Goal: Information Seeking & Learning: Check status

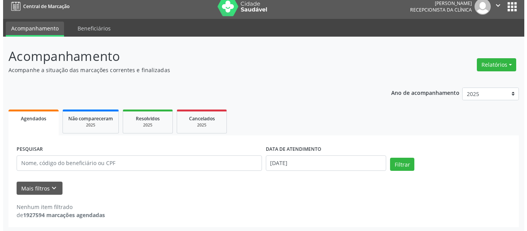
scroll to position [7, 0]
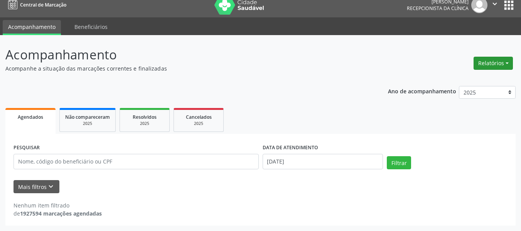
click at [478, 64] on button "Relatórios" at bounding box center [492, 63] width 39 height 13
click at [450, 79] on link "Agendamentos" at bounding box center [471, 79] width 83 height 11
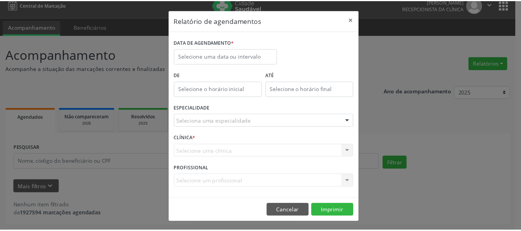
scroll to position [1, 0]
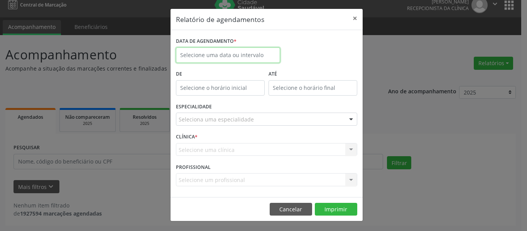
click at [227, 51] on input "text" at bounding box center [228, 54] width 104 height 15
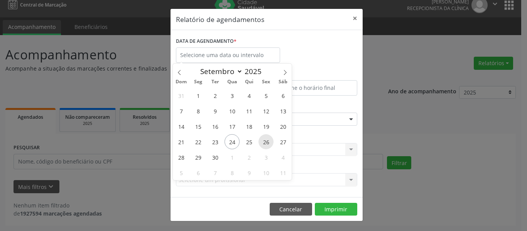
click at [269, 139] on span "26" at bounding box center [265, 141] width 15 height 15
type input "[DATE]"
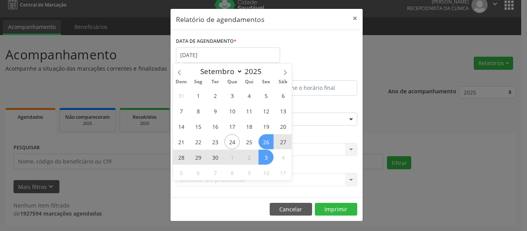
click at [267, 148] on span "26" at bounding box center [265, 141] width 15 height 15
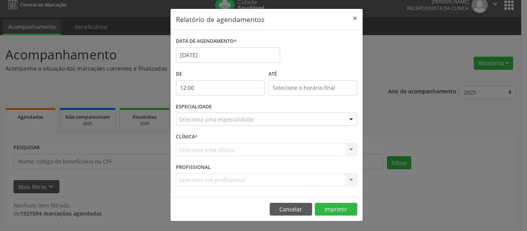
click at [239, 90] on input "12:00" at bounding box center [220, 87] width 89 height 15
drag, startPoint x: 224, startPoint y: 101, endPoint x: 227, endPoint y: 107, distance: 6.4
click at [224, 102] on input "12" at bounding box center [202, 104] width 58 height 15
click at [228, 109] on span at bounding box center [228, 108] width 5 height 8
type input "11:00"
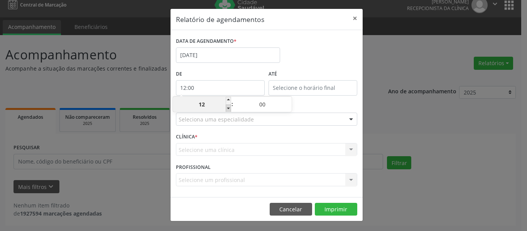
type input "11"
click at [228, 109] on span at bounding box center [228, 108] width 5 height 8
type input "10:00"
type input "10"
click at [228, 108] on span at bounding box center [228, 108] width 5 height 8
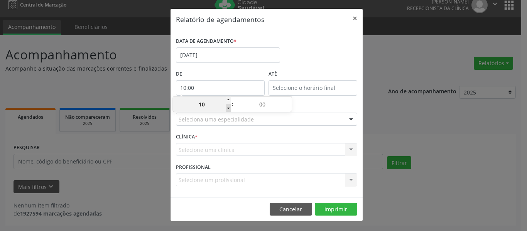
type input "09:00"
type input "09"
click at [228, 108] on span at bounding box center [228, 108] width 5 height 8
type input "08:00"
type input "08"
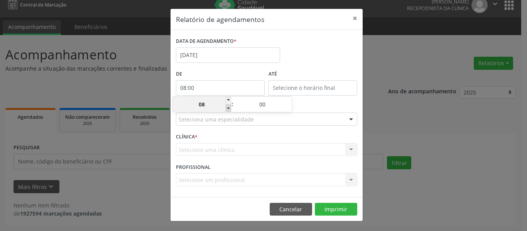
click at [228, 108] on span at bounding box center [228, 108] width 5 height 8
type input "07:00"
type input "07"
click at [228, 108] on span at bounding box center [228, 108] width 5 height 8
type input "06:00"
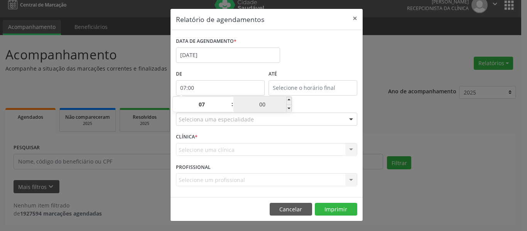
type input "06"
drag, startPoint x: 313, startPoint y: 52, endPoint x: 296, endPoint y: 77, distance: 29.2
click at [312, 54] on div "DATA DE AGENDAMENTO * [DATE]" at bounding box center [266, 51] width 185 height 33
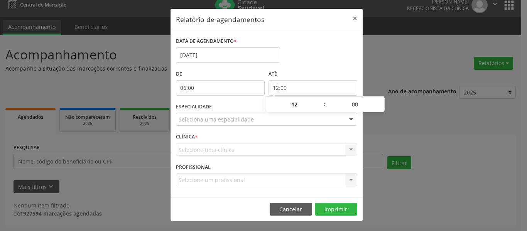
click at [293, 83] on input "12:00" at bounding box center [312, 87] width 89 height 15
click at [322, 99] on span at bounding box center [320, 101] width 5 height 8
type input "13:00"
type input "13"
click at [321, 98] on span at bounding box center [320, 101] width 5 height 8
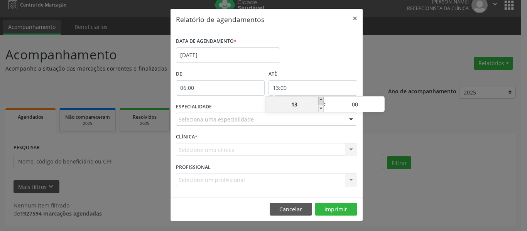
type input "14:00"
type input "14"
click at [320, 98] on span at bounding box center [320, 101] width 5 height 8
type input "15:00"
type input "15"
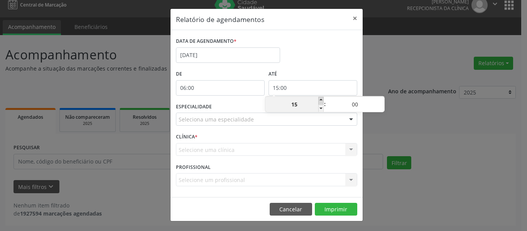
click at [320, 98] on span at bounding box center [320, 101] width 5 height 8
type input "16:00"
type input "16"
click at [319, 98] on span at bounding box center [320, 101] width 5 height 8
type input "17:00"
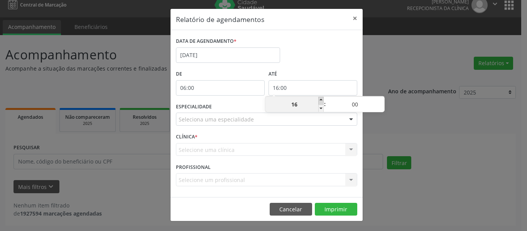
type input "17"
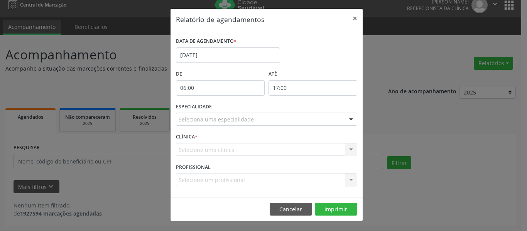
click at [309, 58] on div "DATA DE AGENDAMENTO * [DATE]" at bounding box center [266, 51] width 185 height 33
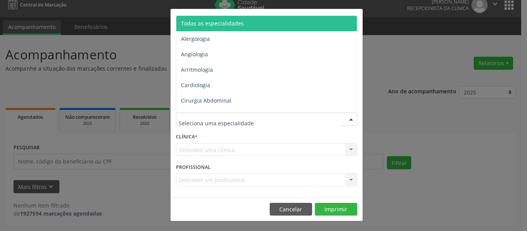
click at [210, 24] on span "Todas as especialidades" at bounding box center [212, 23] width 63 height 7
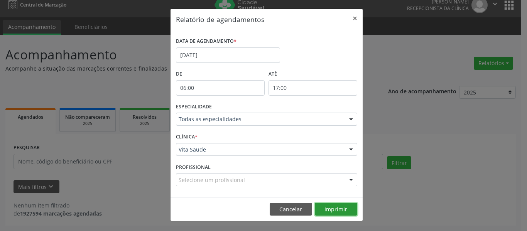
click at [326, 204] on button "Imprimir" at bounding box center [336, 209] width 42 height 13
click at [353, 21] on button "×" at bounding box center [354, 18] width 15 height 19
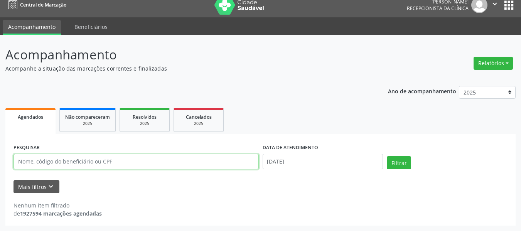
click at [88, 157] on input "text" at bounding box center [135, 161] width 245 height 15
type input "[PERSON_NAME]"
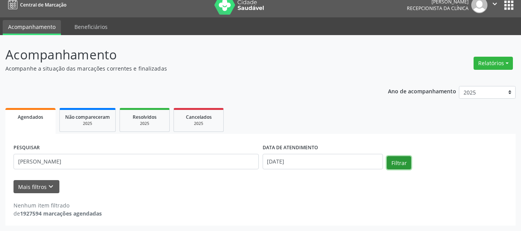
click at [396, 166] on button "Filtrar" at bounding box center [399, 162] width 24 height 13
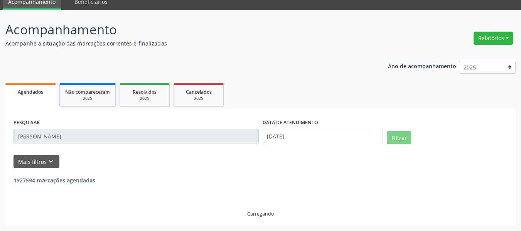
scroll to position [7, 0]
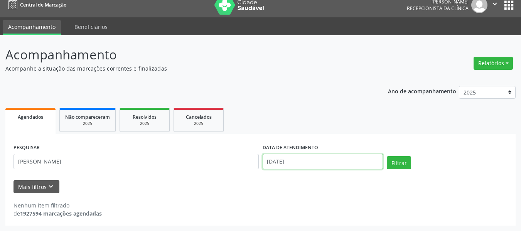
click at [304, 161] on input "[DATE]" at bounding box center [323, 161] width 121 height 15
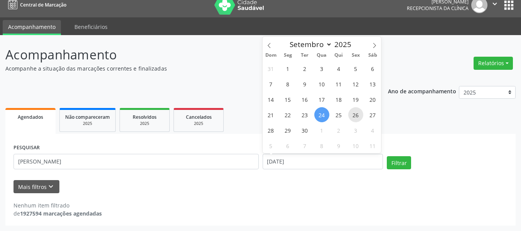
click at [356, 116] on span "26" at bounding box center [355, 114] width 15 height 15
type input "[DATE]"
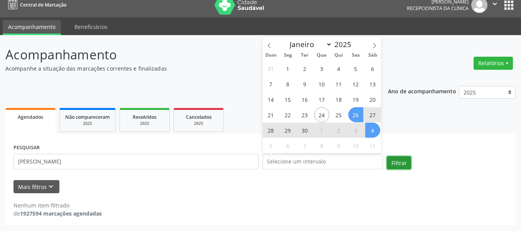
click at [401, 162] on button "Filtrar" at bounding box center [399, 162] width 24 height 13
select select "8"
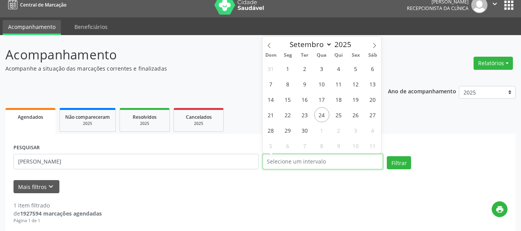
click at [310, 159] on input "text" at bounding box center [323, 161] width 121 height 15
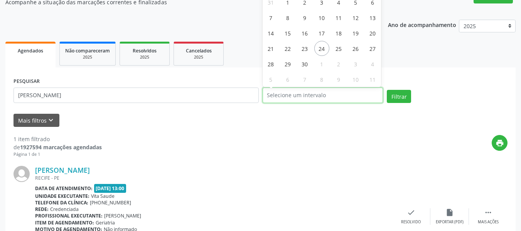
scroll to position [0, 0]
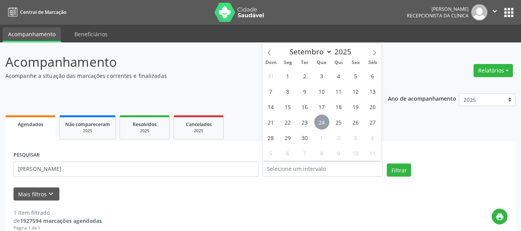
click at [325, 122] on span "24" at bounding box center [321, 121] width 15 height 15
type input "[DATE]"
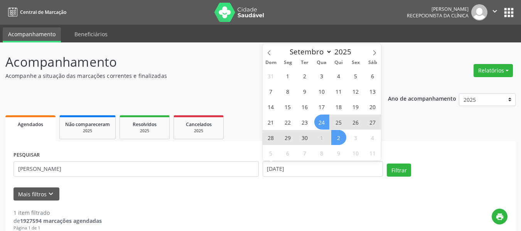
click at [339, 140] on span "2" at bounding box center [338, 137] width 15 height 15
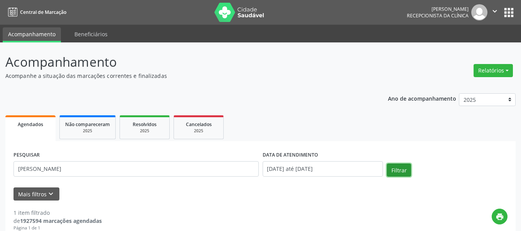
click at [402, 172] on button "Filtrar" at bounding box center [399, 169] width 24 height 13
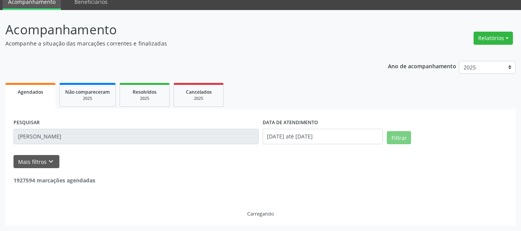
scroll to position [7, 0]
